Goal: Task Accomplishment & Management: Manage account settings

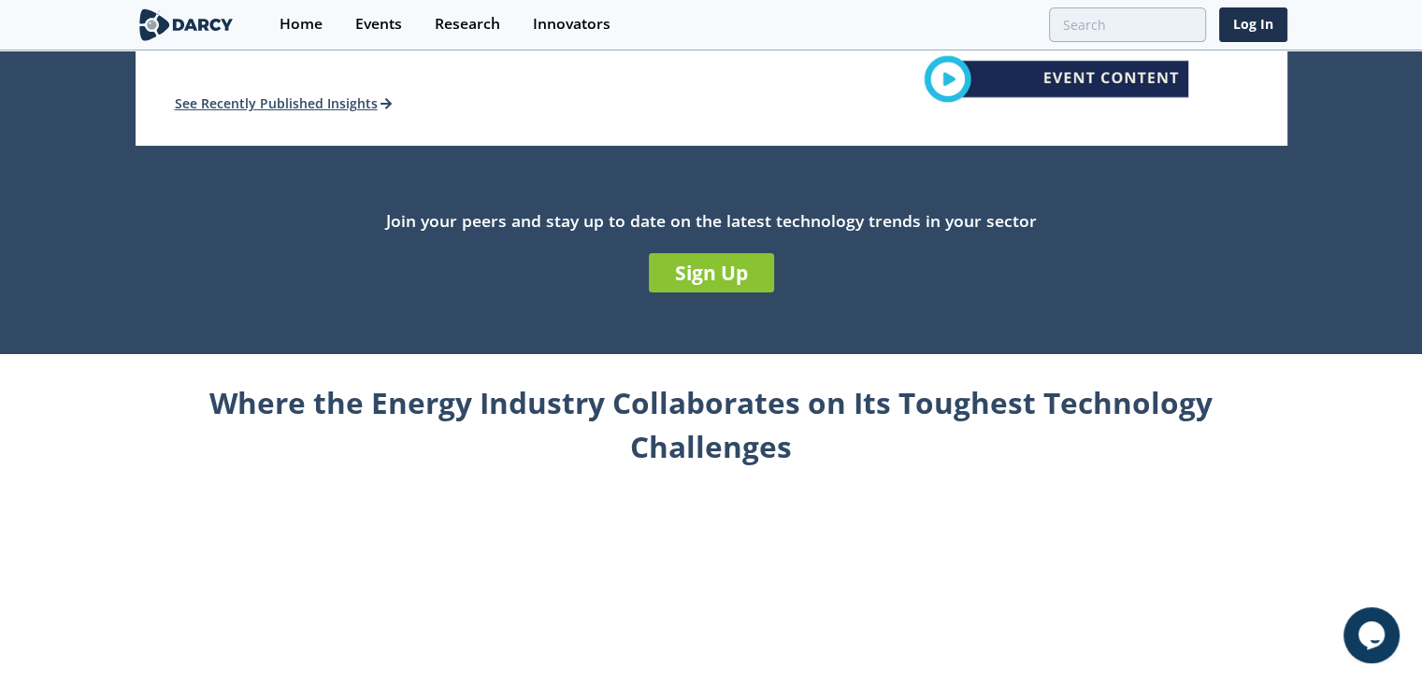
scroll to position [567, 0]
click at [719, 274] on link "Sign Up" at bounding box center [711, 273] width 125 height 39
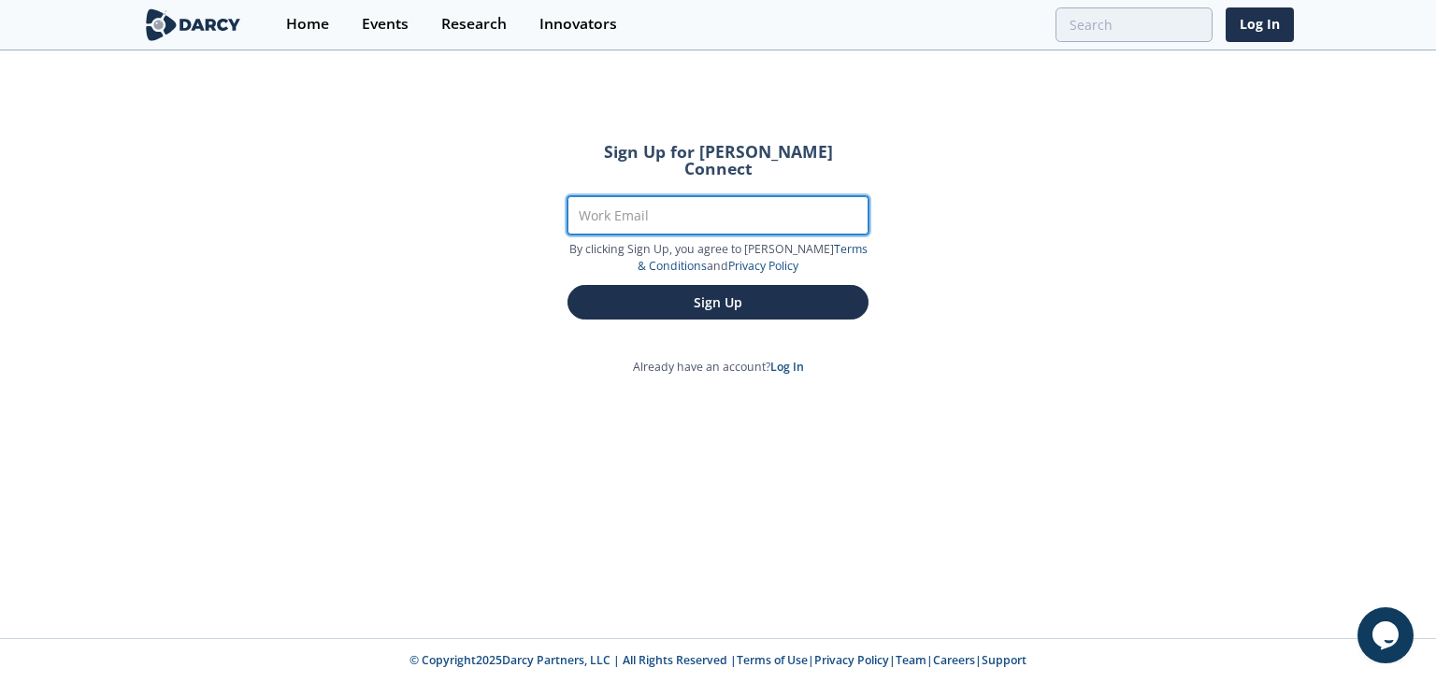
click at [621, 196] on input "Work Email" at bounding box center [717, 215] width 301 height 38
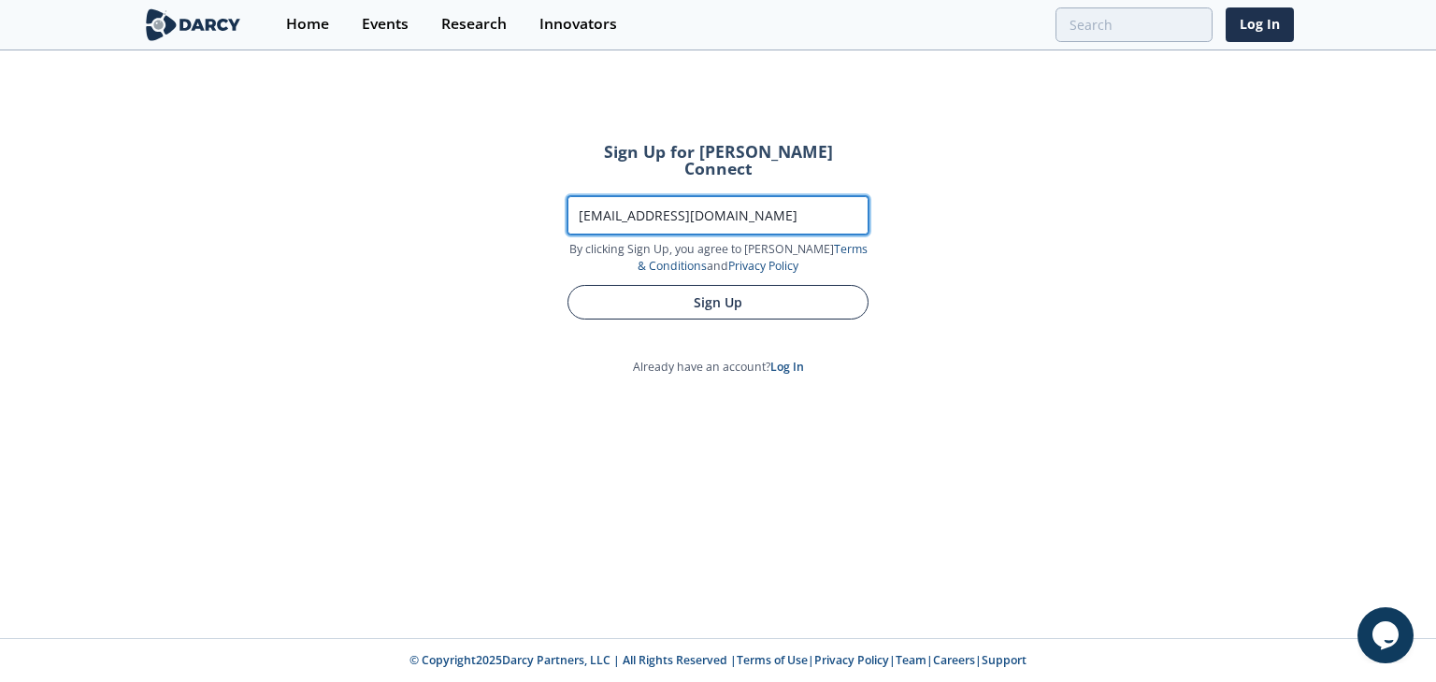
type input "[EMAIL_ADDRESS][DOMAIN_NAME]"
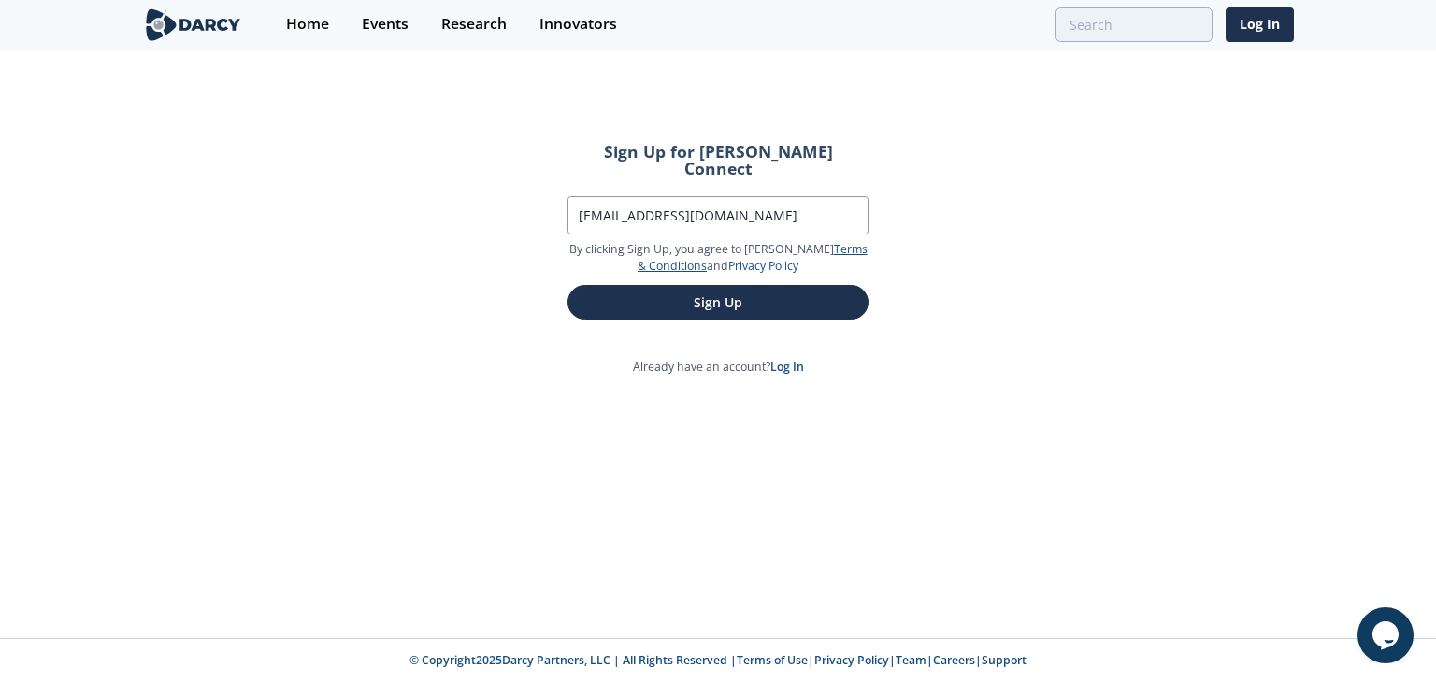
click at [671, 289] on form "Sign Up for [PERSON_NAME] Connect Work Email [EMAIL_ADDRESS][DOMAIN_NAME] By cl…" at bounding box center [717, 232] width 353 height 228
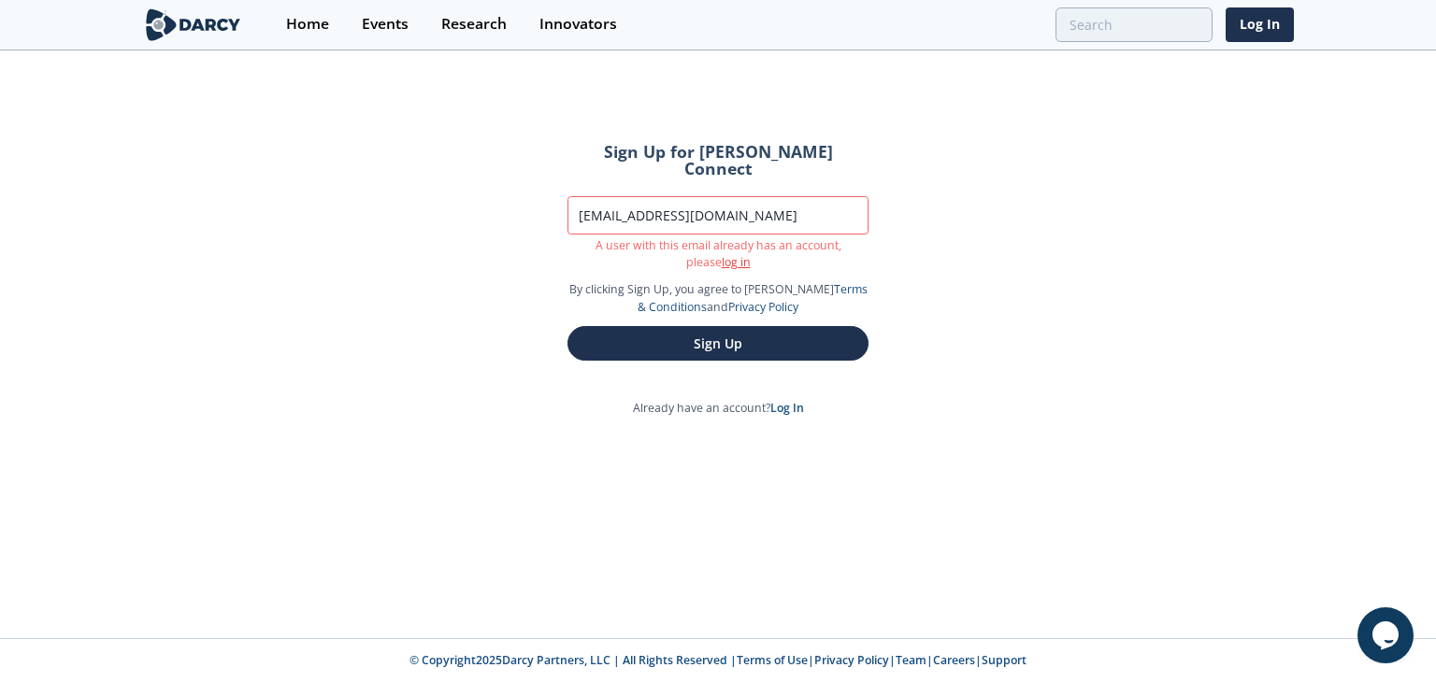
click at [722, 254] on link "log in" at bounding box center [736, 262] width 29 height 16
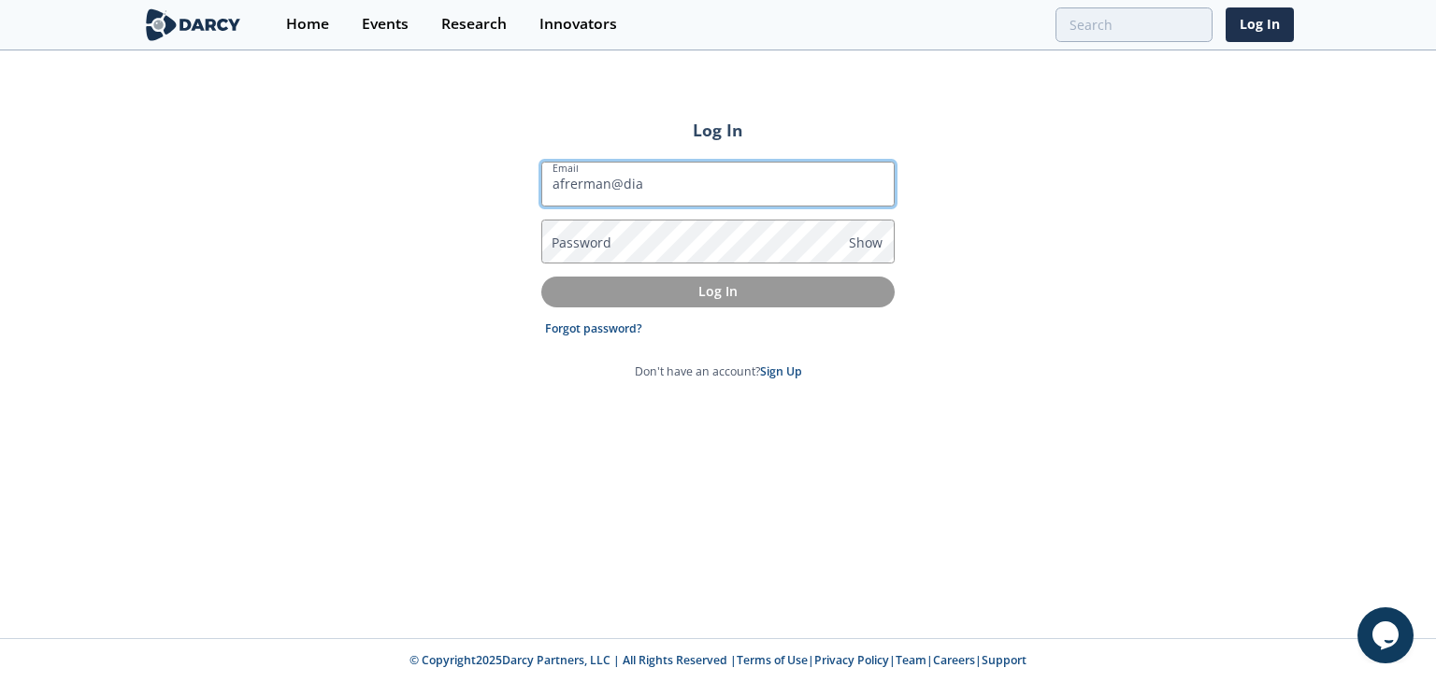
type input "[EMAIL_ADDRESS][DOMAIN_NAME]"
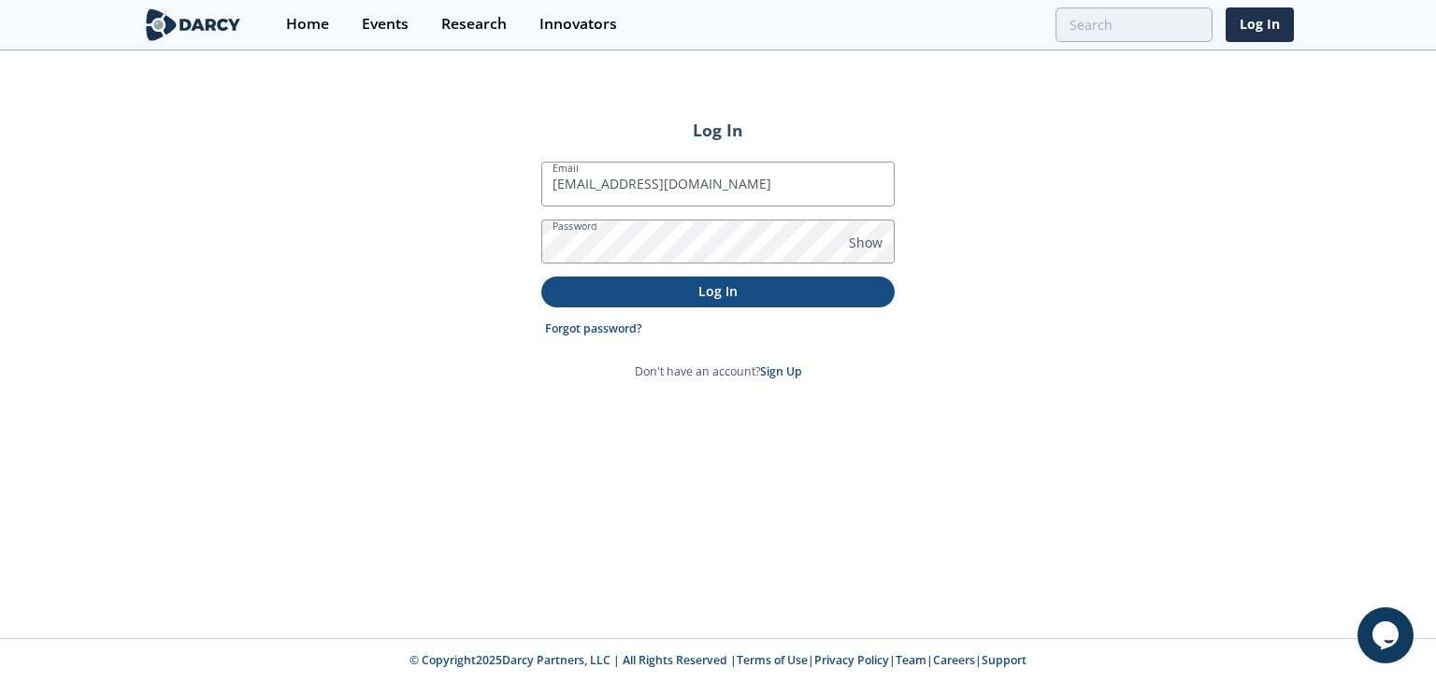
click at [689, 285] on p "Log In" at bounding box center [717, 291] width 327 height 20
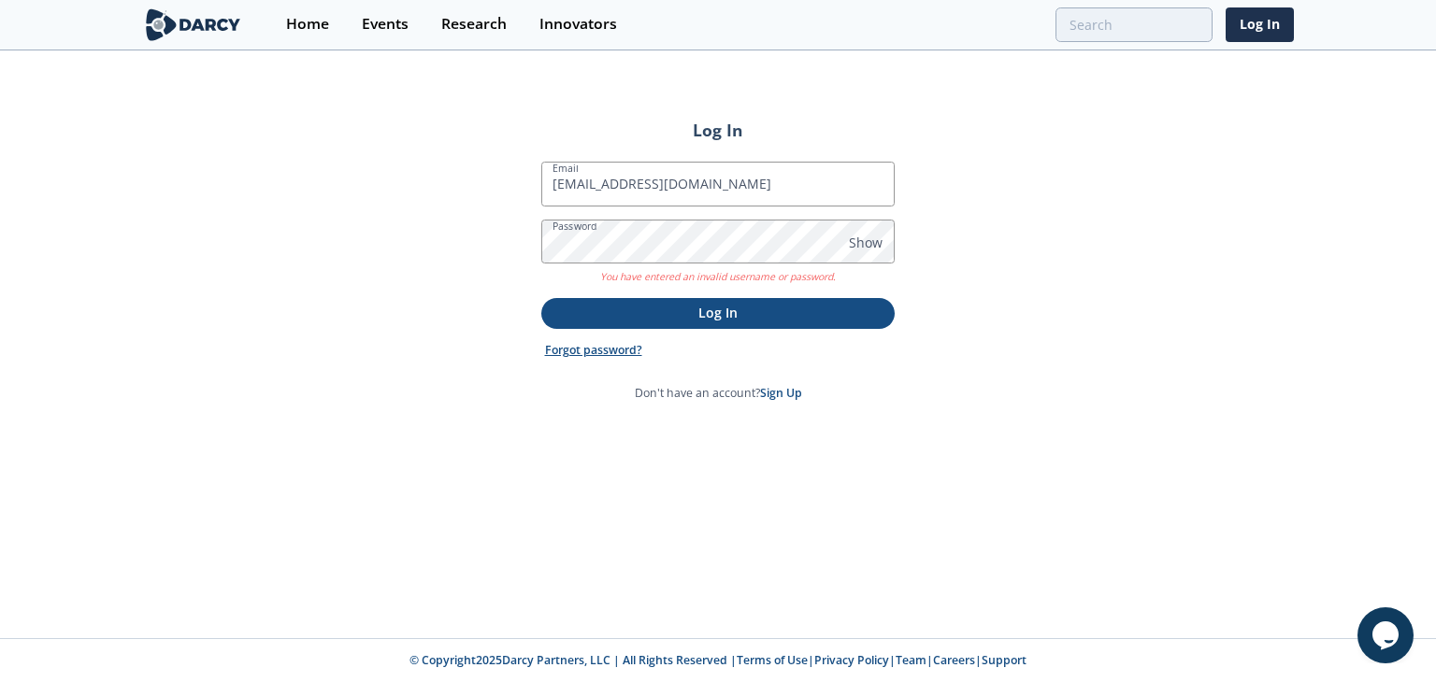
click at [596, 349] on link "Forgot password?" at bounding box center [593, 350] width 97 height 17
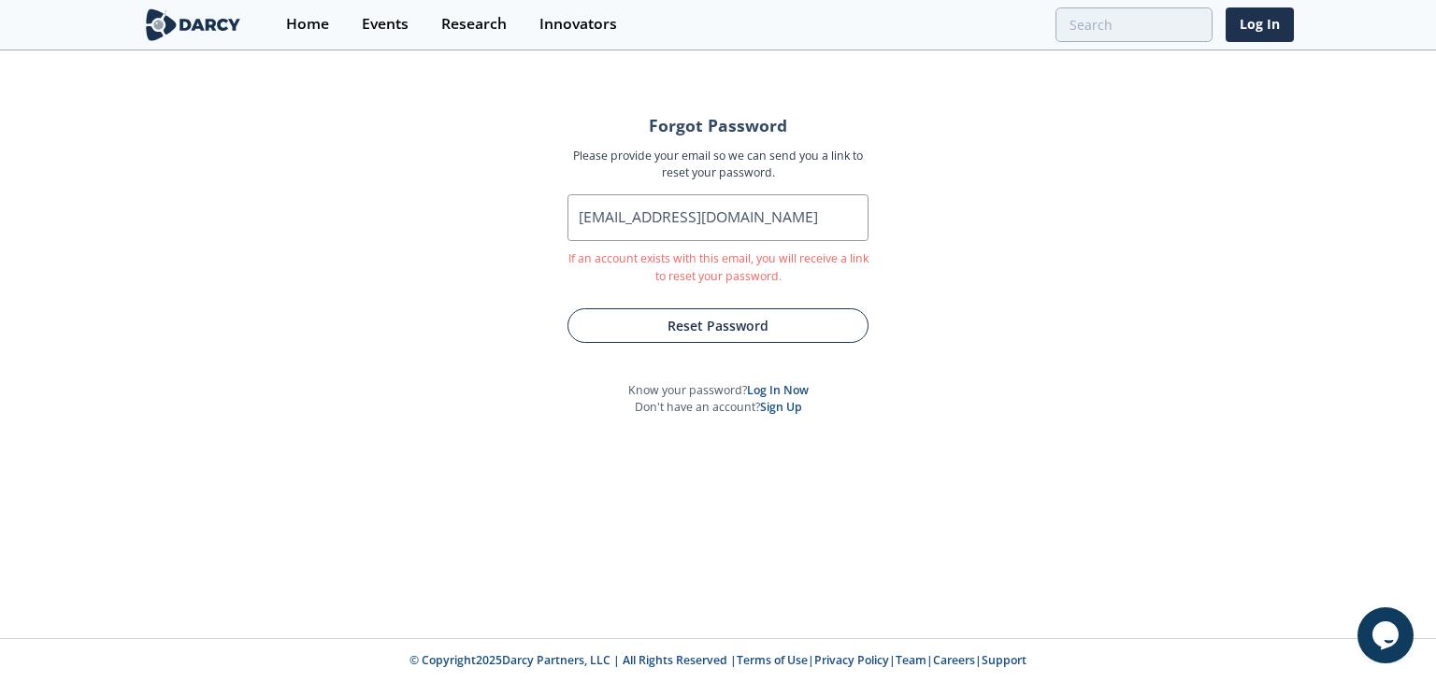
click at [704, 319] on button "Reset Password" at bounding box center [717, 325] width 301 height 35
